Goal: Information Seeking & Learning: Check status

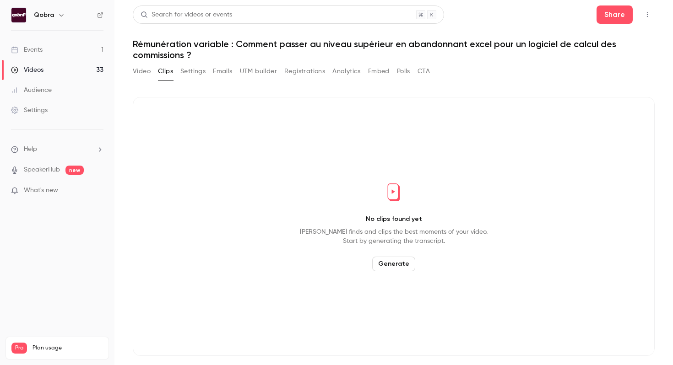
click at [74, 52] on link "Events 1" at bounding box center [57, 50] width 114 height 20
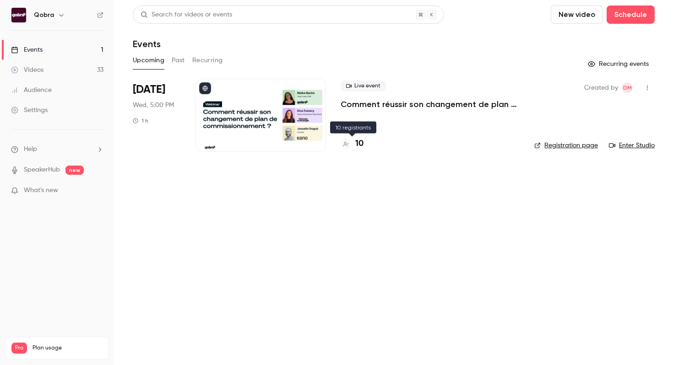
click at [360, 143] on h4 "10" at bounding box center [359, 144] width 8 height 12
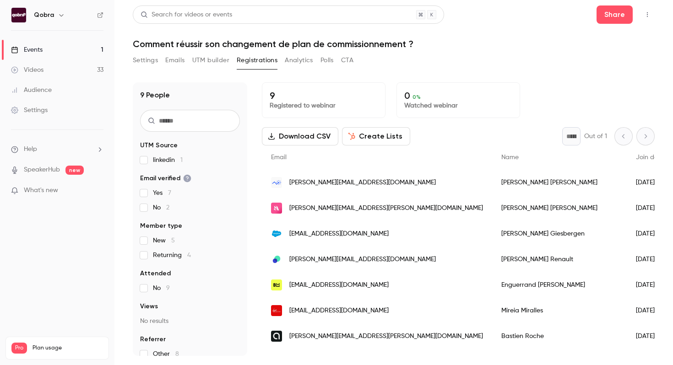
click at [118, 27] on main "Search for videos or events Share Comment réussir son changement de plan de com…" at bounding box center [393, 182] width 558 height 365
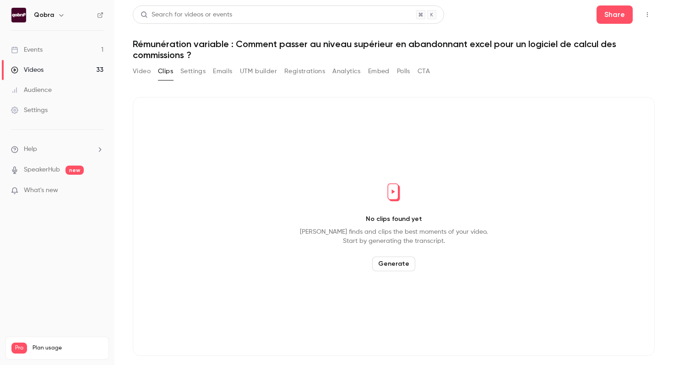
click at [86, 48] on link "Events 1" at bounding box center [57, 50] width 114 height 20
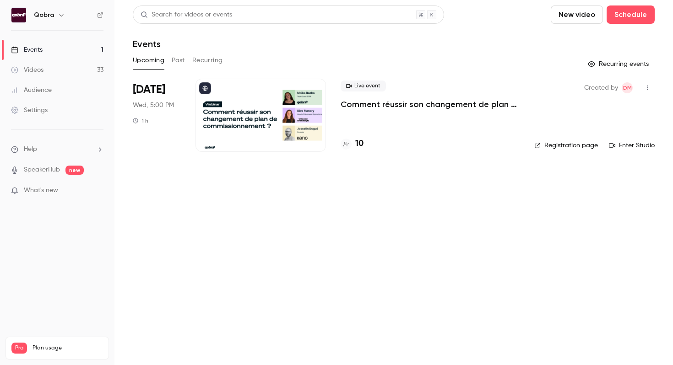
click at [97, 150] on icon "help-dropdown-opener" at bounding box center [99, 149] width 7 height 7
click at [36, 344] on div at bounding box center [336, 182] width 673 height 365
click at [15, 343] on span "Pro" at bounding box center [19, 348] width 16 height 11
click at [27, 117] on link "Settings" at bounding box center [57, 110] width 114 height 20
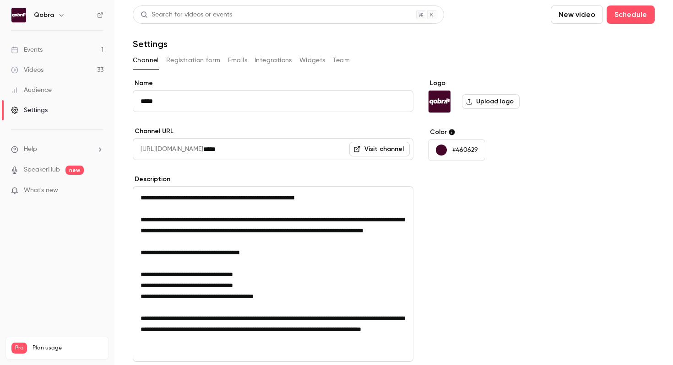
scroll to position [3, 0]
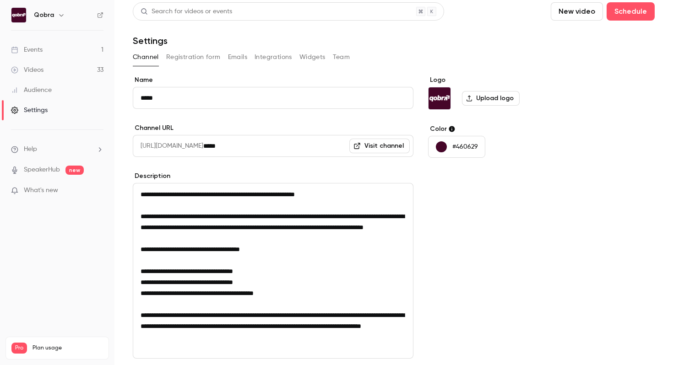
click at [276, 51] on button "Integrations" at bounding box center [273, 57] width 38 height 15
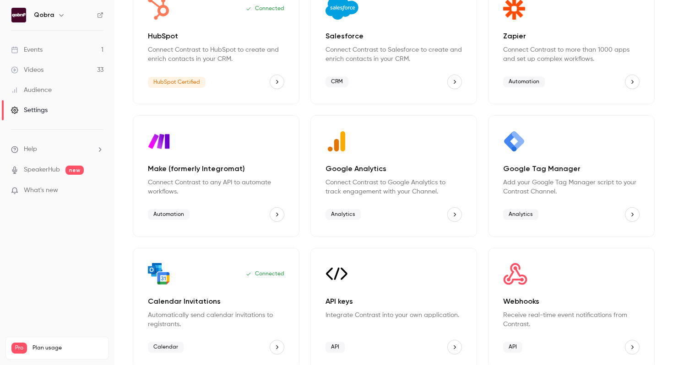
scroll to position [106, 0]
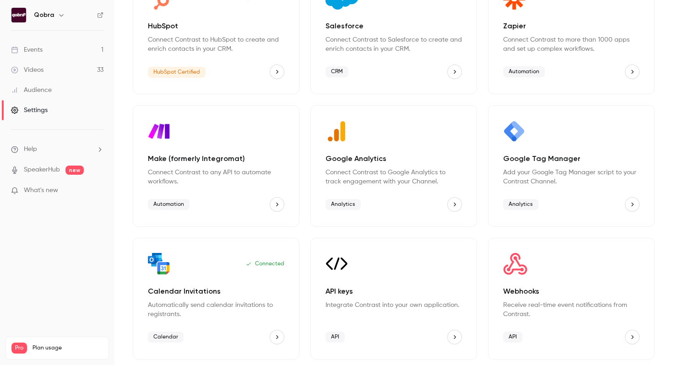
click at [456, 340] on icon "API keys" at bounding box center [454, 337] width 6 height 6
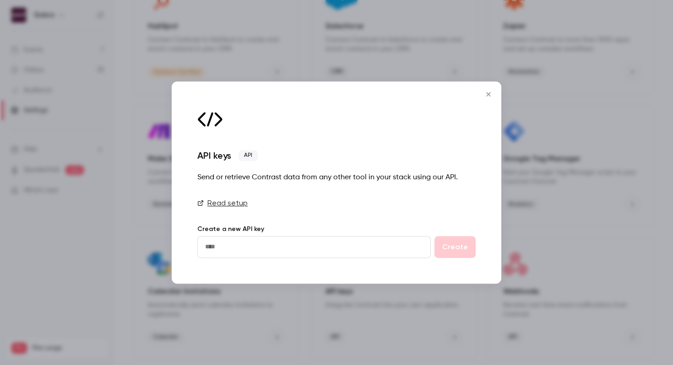
click at [486, 94] on icon "Close" at bounding box center [488, 94] width 11 height 7
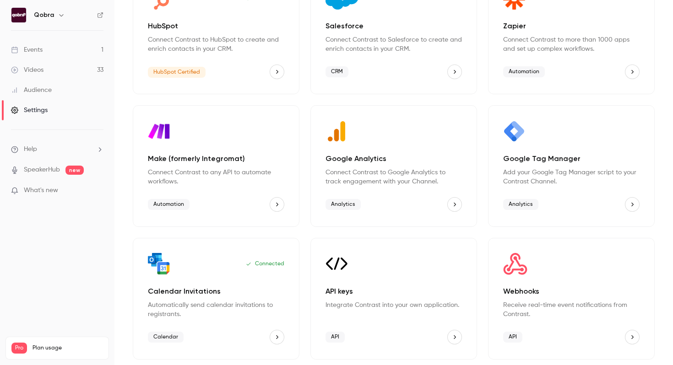
scroll to position [0, 0]
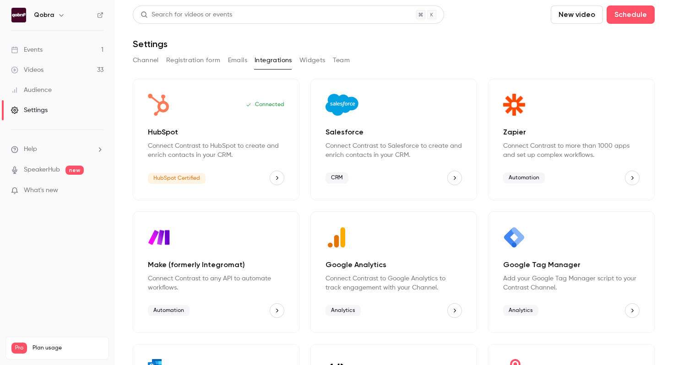
click at [316, 65] on button "Widgets" at bounding box center [312, 60] width 26 height 15
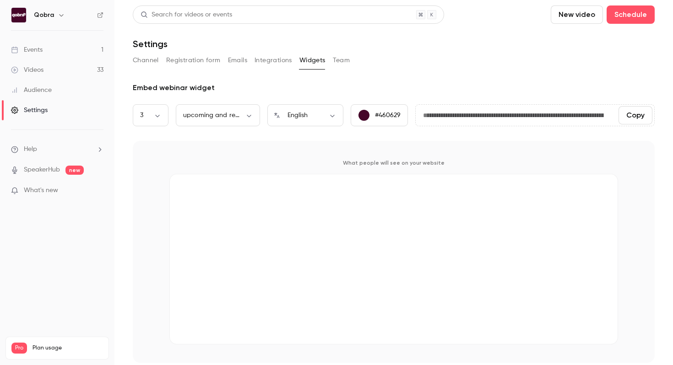
click at [342, 64] on button "Team" at bounding box center [341, 60] width 17 height 15
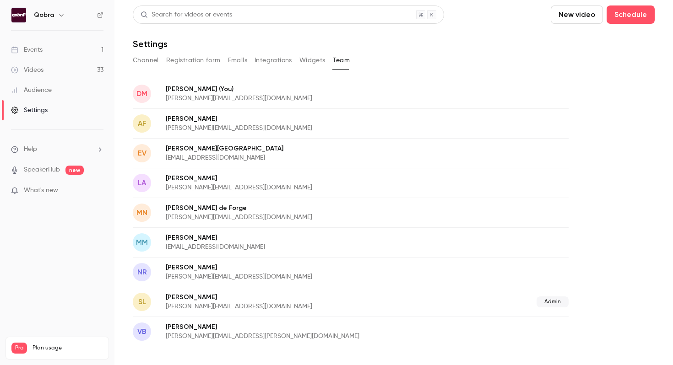
click at [297, 63] on div "Channel Registration form Emails Integrations Widgets Team" at bounding box center [394, 60] width 522 height 15
click at [271, 61] on button "Integrations" at bounding box center [273, 60] width 38 height 15
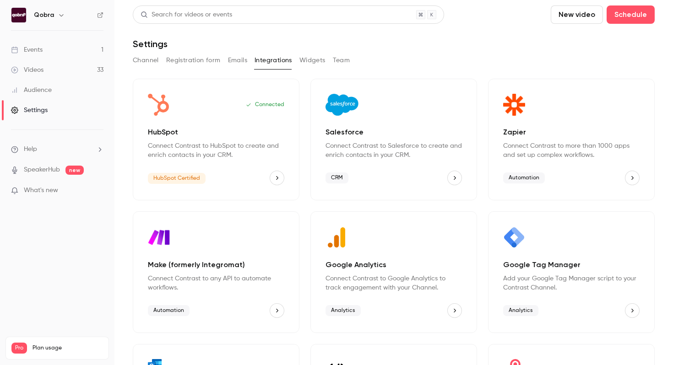
click at [237, 61] on button "Emails" at bounding box center [237, 60] width 19 height 15
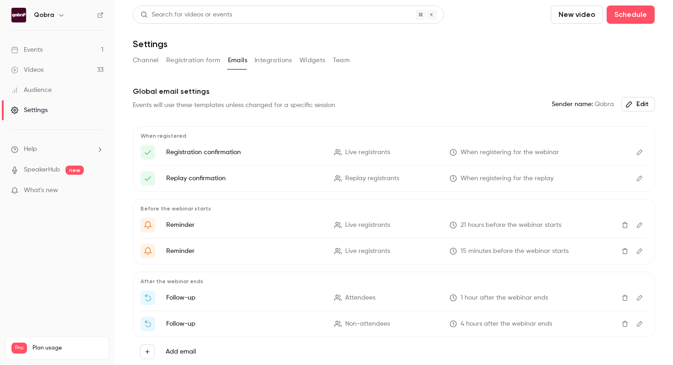
click at [202, 60] on button "Registration form" at bounding box center [193, 60] width 54 height 15
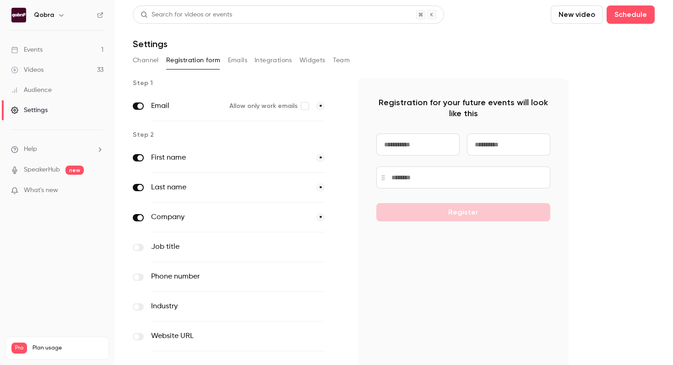
click at [143, 61] on button "Channel" at bounding box center [146, 60] width 26 height 15
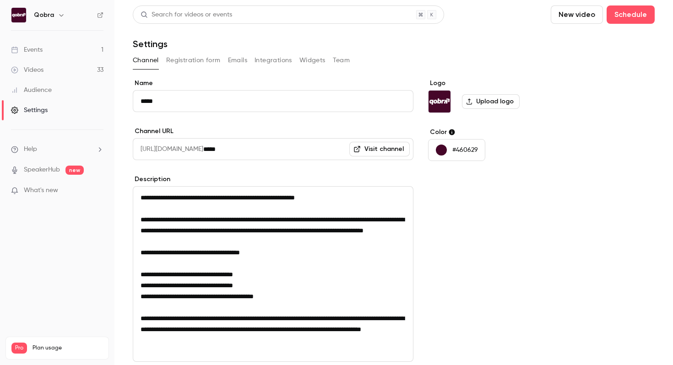
click at [44, 64] on link "Videos 33" at bounding box center [57, 70] width 114 height 20
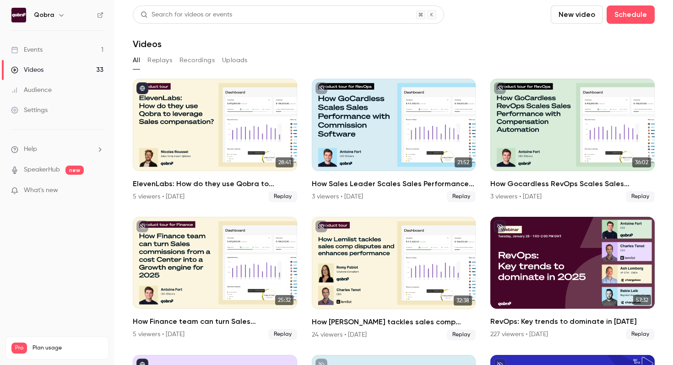
click at [41, 49] on div "Events" at bounding box center [27, 49] width 32 height 9
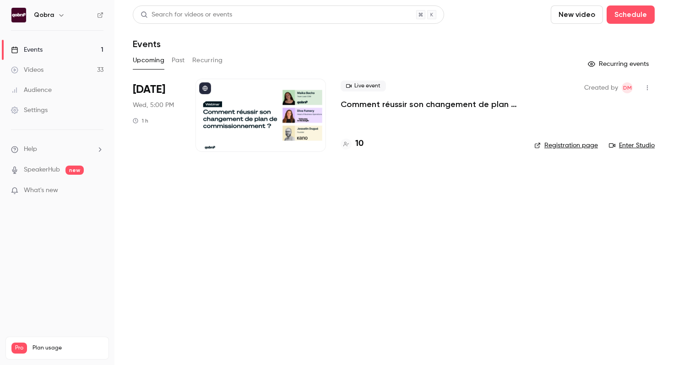
click at [41, 16] on h6 "Qobra" at bounding box center [44, 15] width 20 height 9
click at [61, 16] on icon "button" at bounding box center [61, 14] width 7 height 7
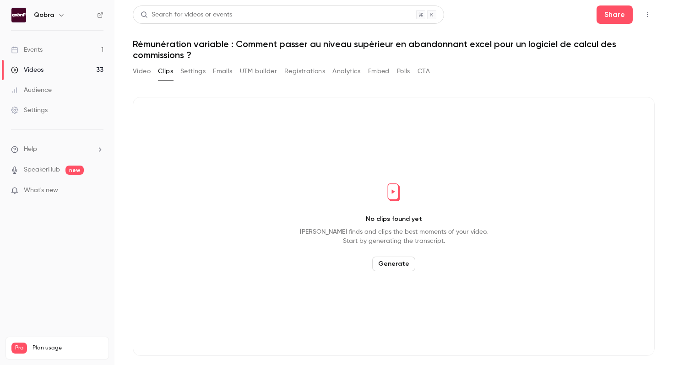
click at [87, 48] on link "Events 1" at bounding box center [57, 50] width 114 height 20
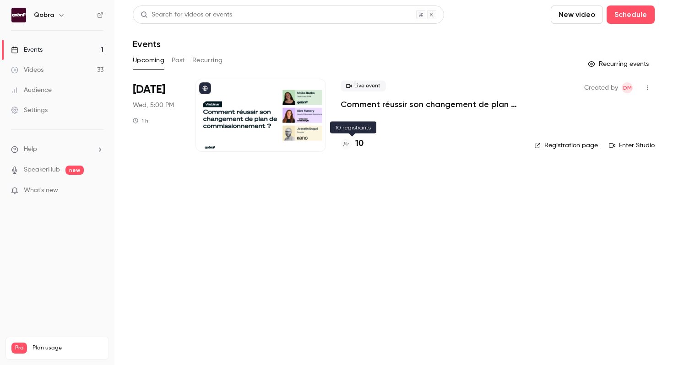
click at [358, 146] on h4 "10" at bounding box center [359, 144] width 8 height 12
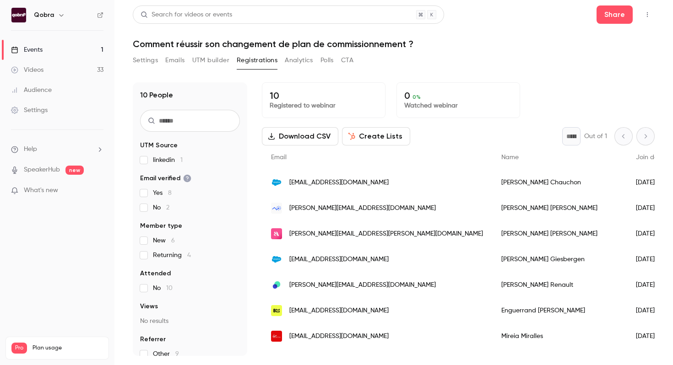
click at [274, 95] on p "10" at bounding box center [324, 95] width 108 height 11
click at [331, 106] on p "Registered to webinar" at bounding box center [324, 105] width 108 height 9
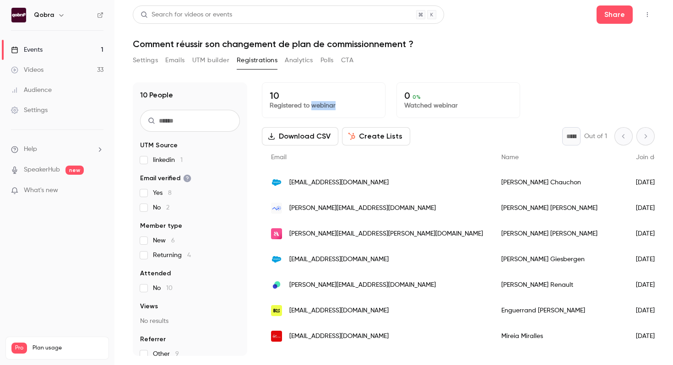
click at [331, 106] on p "Registered to webinar" at bounding box center [324, 105] width 108 height 9
click at [424, 105] on p "Watched webinar" at bounding box center [458, 105] width 108 height 9
click at [105, 82] on link "Audience" at bounding box center [57, 90] width 114 height 20
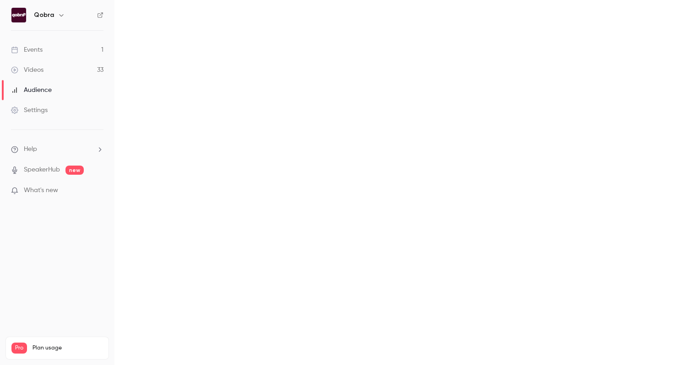
click at [85, 70] on link "Videos 33" at bounding box center [57, 70] width 114 height 20
